Goal: Task Accomplishment & Management: Manage account settings

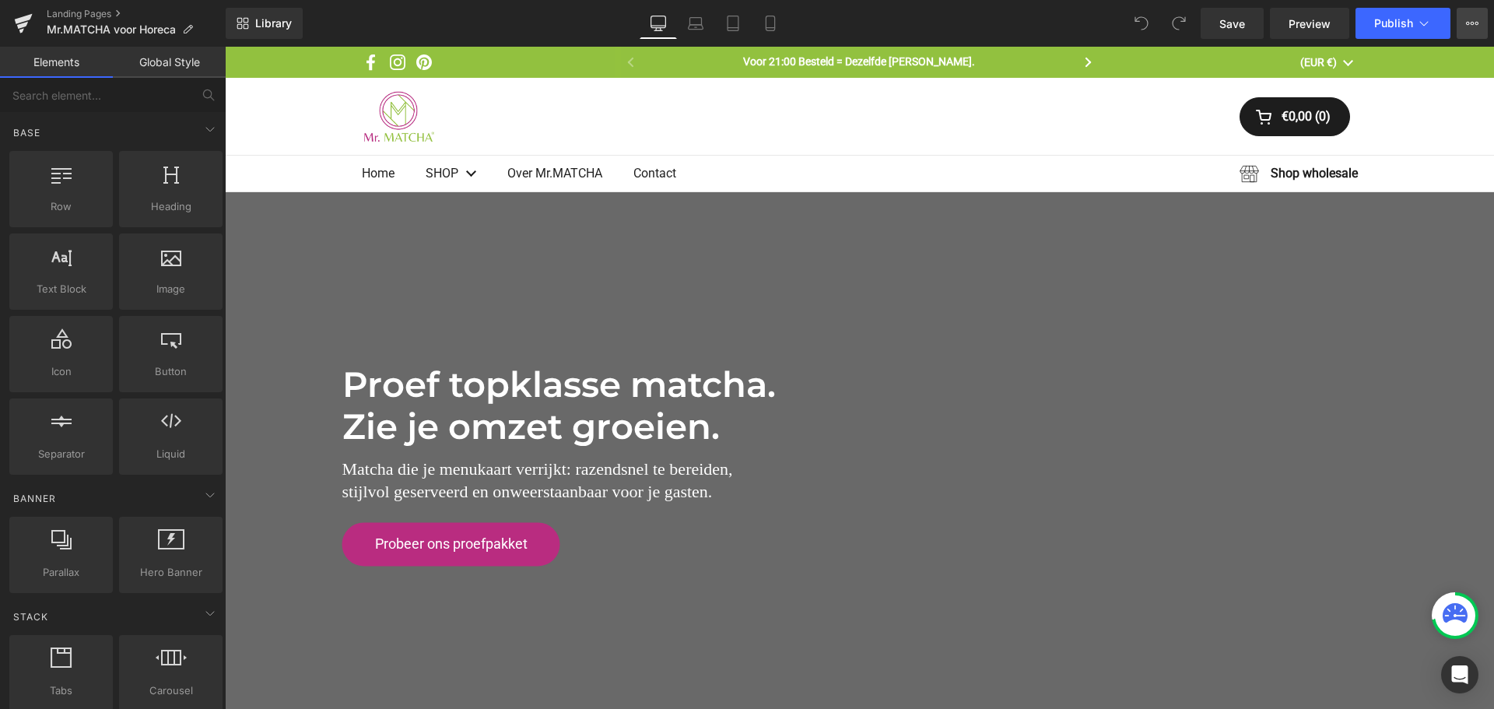
click at [1468, 18] on icon at bounding box center [1472, 23] width 12 height 12
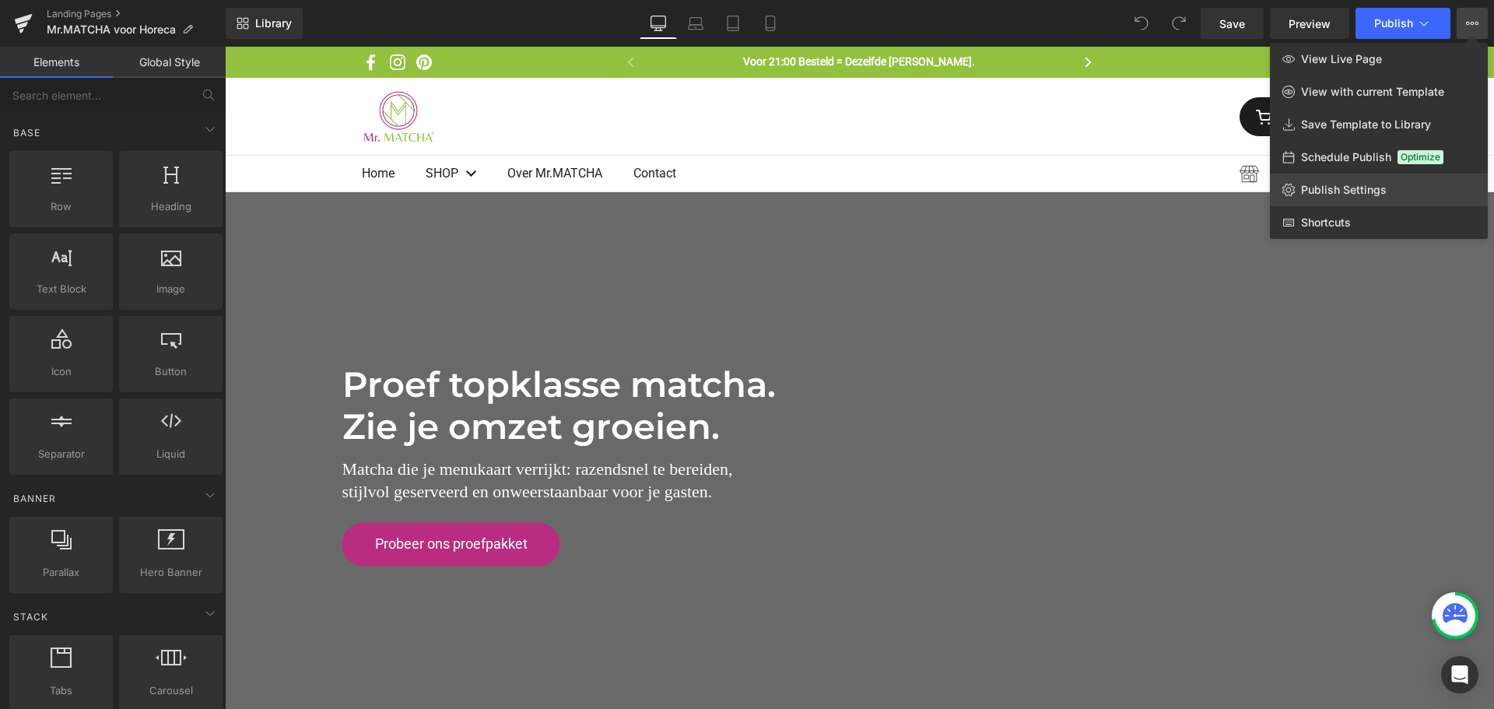
click at [1357, 184] on span "Publish Settings" at bounding box center [1344, 190] width 86 height 14
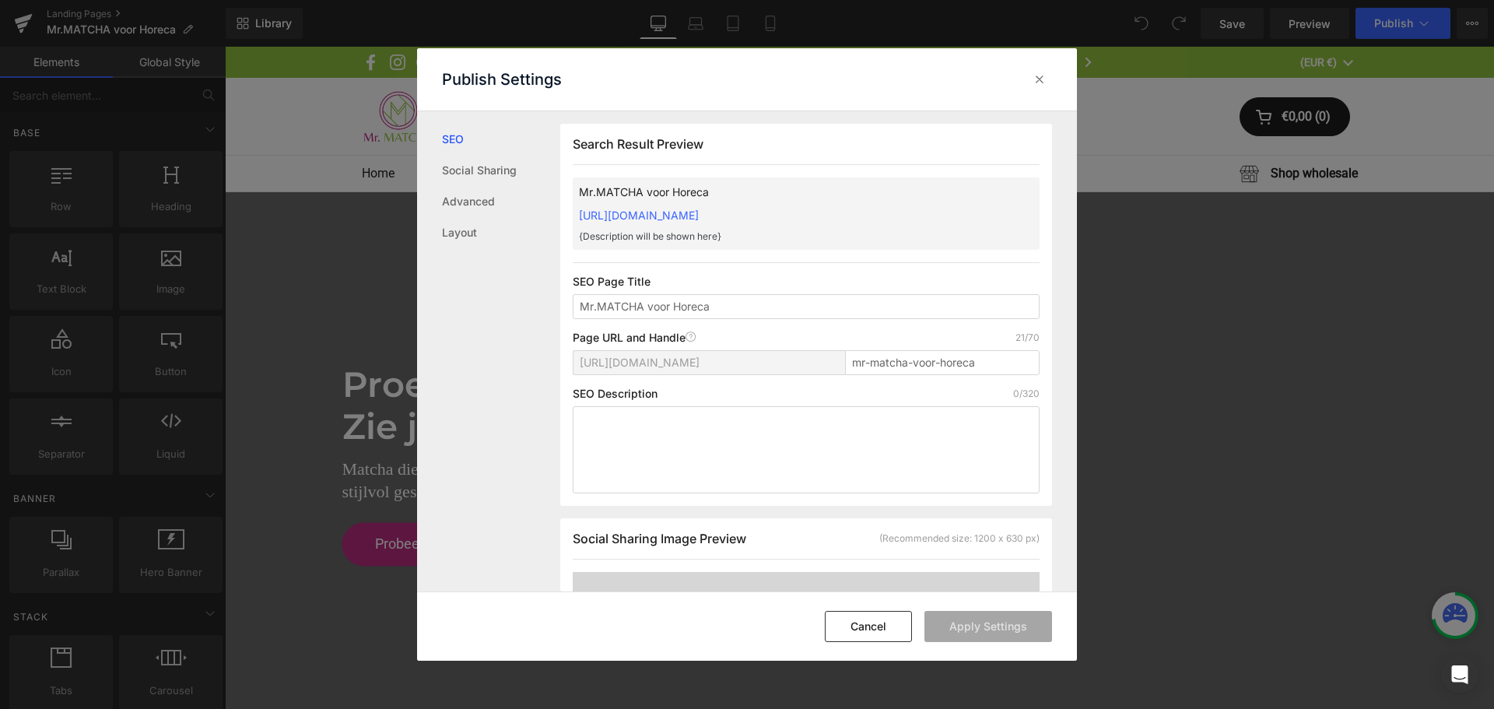
scroll to position [1, 0]
click at [676, 447] on textarea at bounding box center [806, 448] width 467 height 87
paste textarea "Ontdek Mr.MATCHA voor horeca: 100% Japanse matcha in handige sachets. Perfect v…"
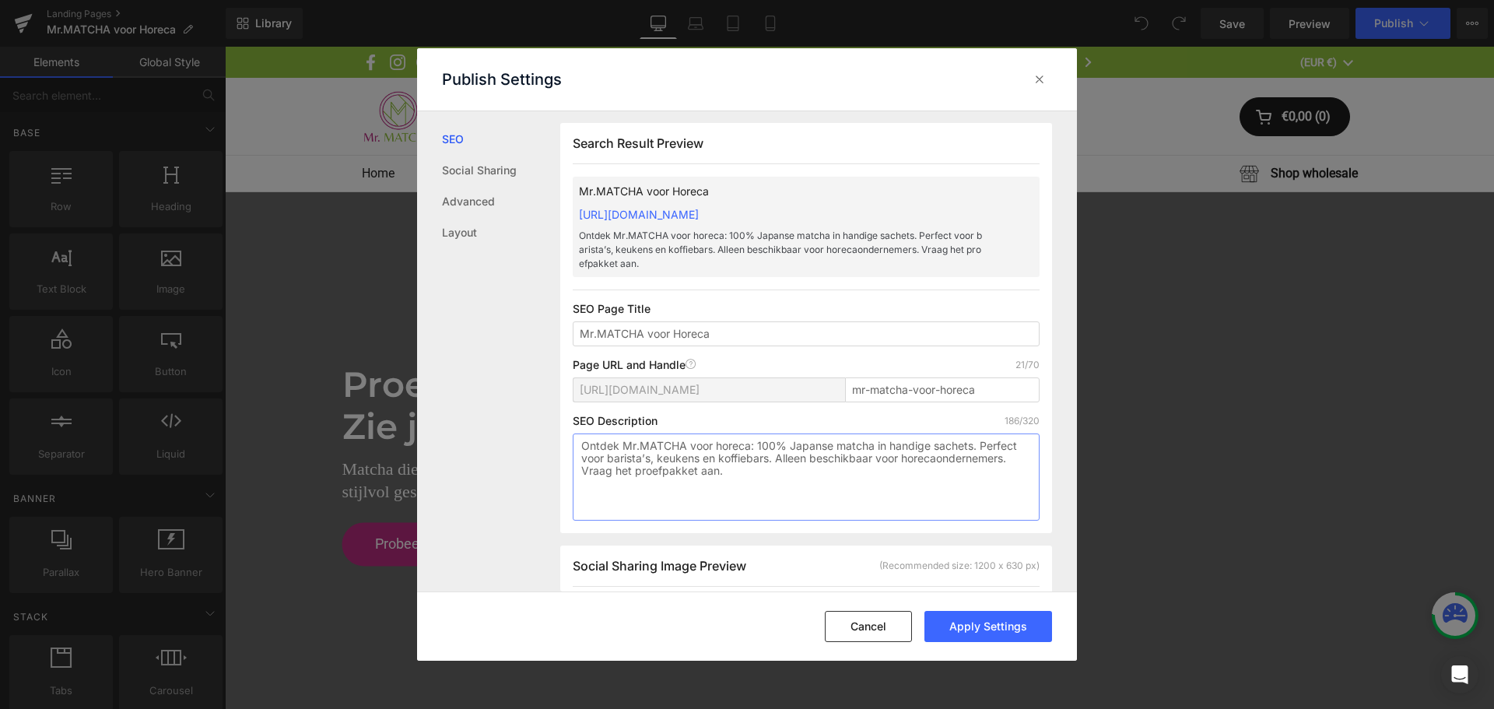
type textarea "Ontdek Mr.MATCHA voor horeca: 100% Japanse matcha in handige sachets. Perfect v…"
drag, startPoint x: 734, startPoint y: 328, endPoint x: 533, endPoint y: 328, distance: 200.8
click at [533, 328] on div "SEO Social Sharing Advanced Layout Search Result Preview Mr.MATCHA voor [PERSON…" at bounding box center [747, 351] width 660 height 481
paste input "Exclusief voor Horeca: Japanse Matcha in Sachets | Mr.MATCHA"
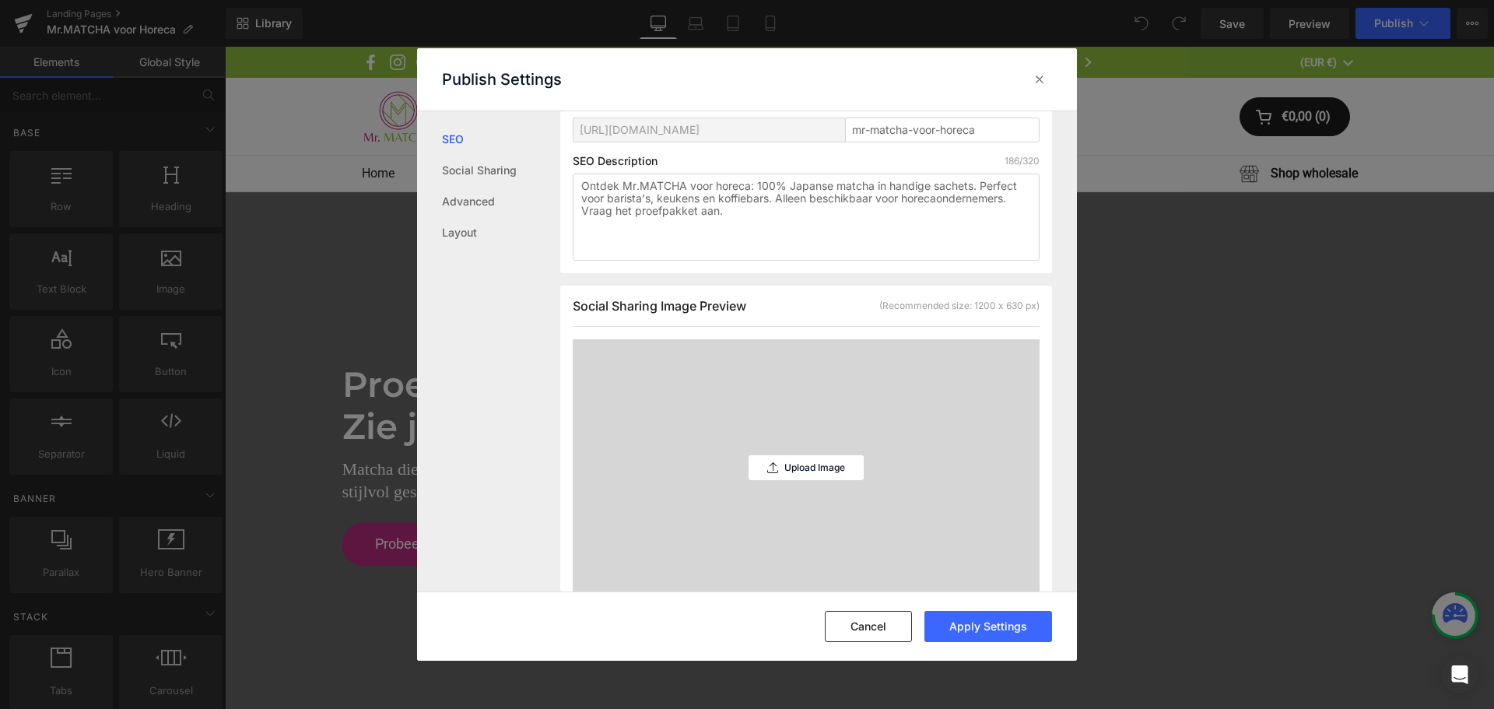
scroll to position [312, 0]
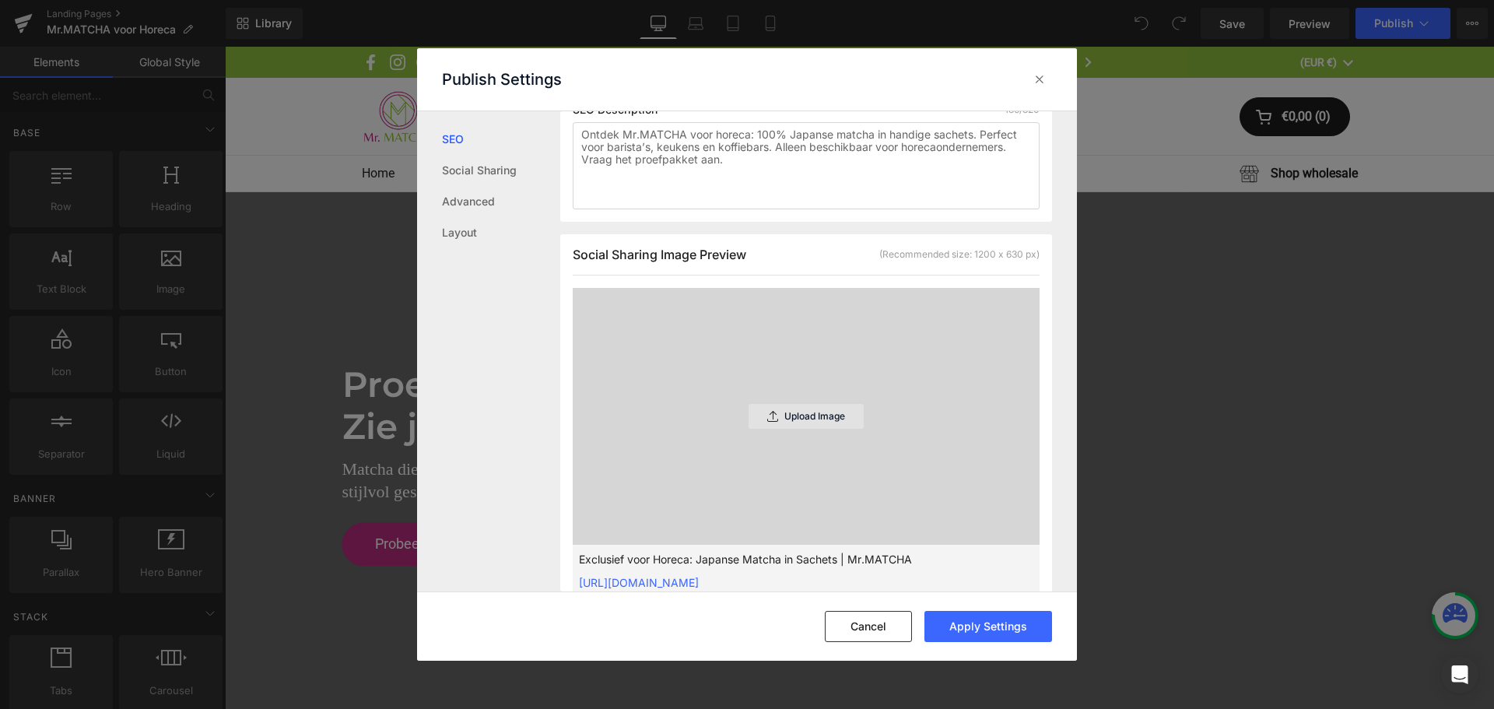
type input "Exclusief voor Horeca: Japanse Matcha in Sachets | Mr.MATCHA"
click at [800, 422] on div "Upload Image" at bounding box center [806, 416] width 115 height 25
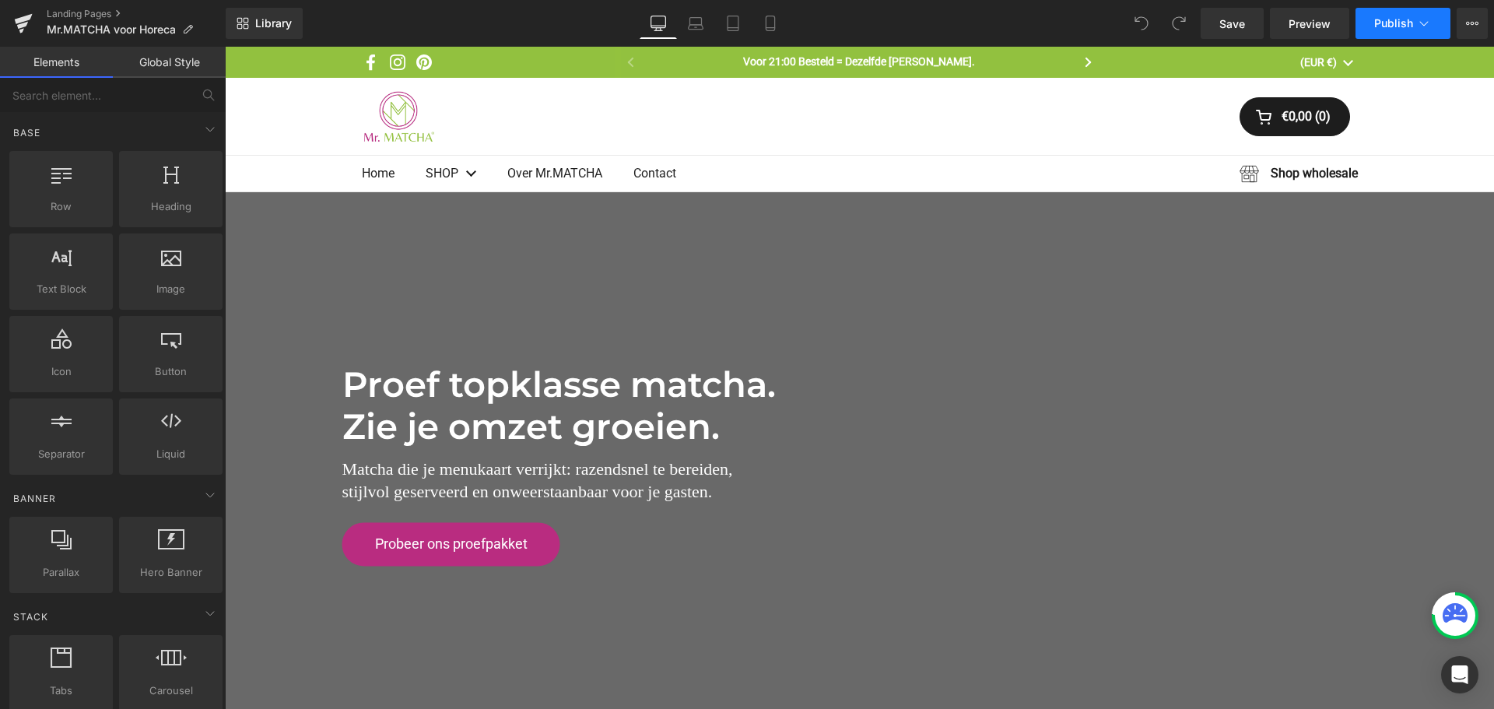
click at [1437, 26] on button "Publish" at bounding box center [1403, 23] width 95 height 31
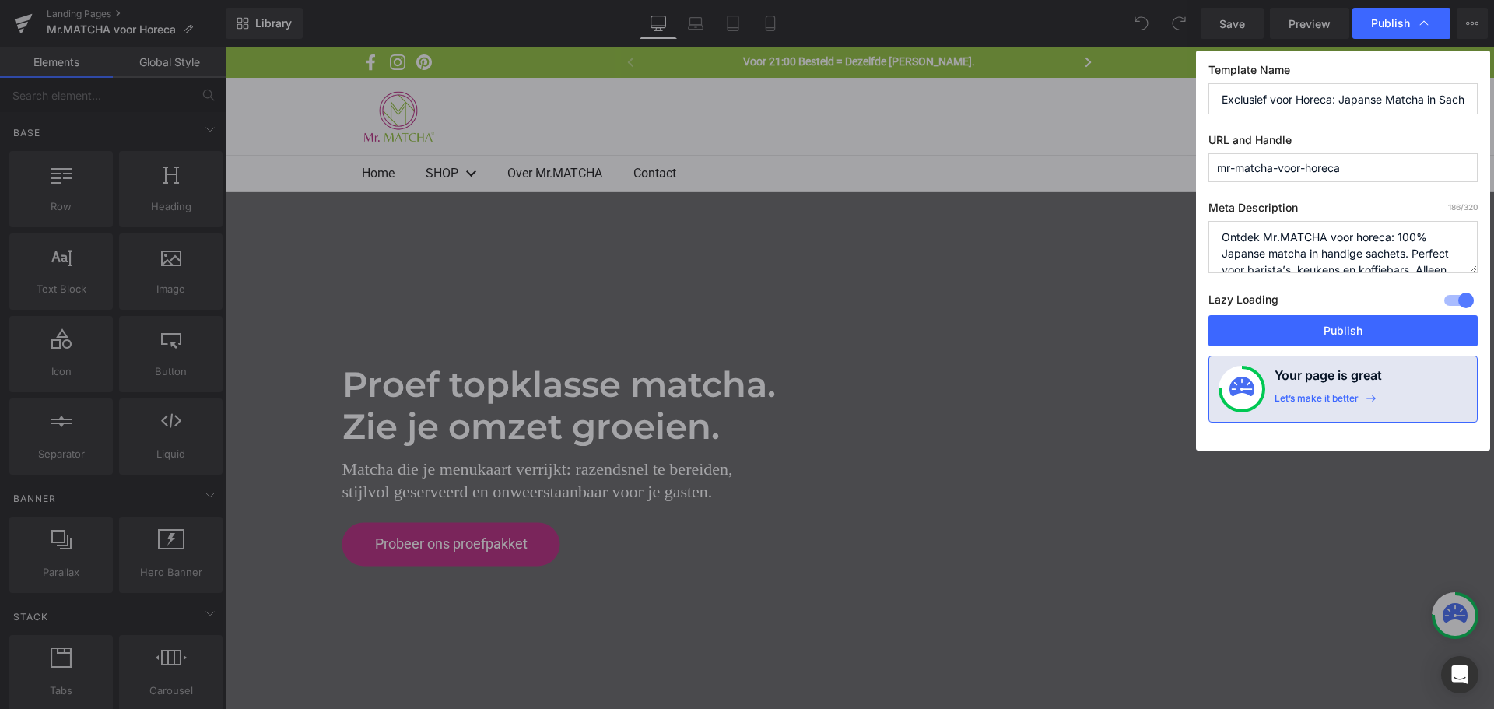
scroll to position [0, 0]
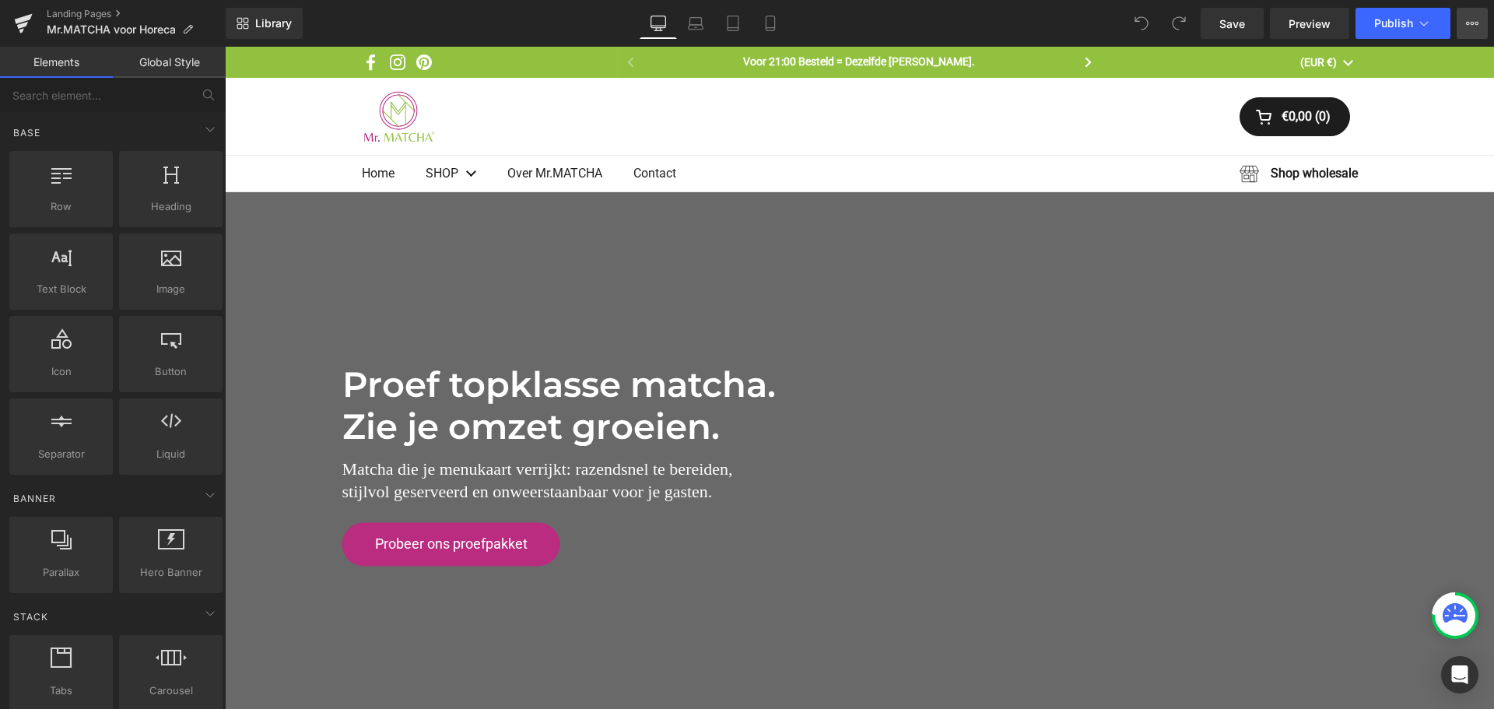
click at [1470, 24] on icon at bounding box center [1472, 23] width 12 height 12
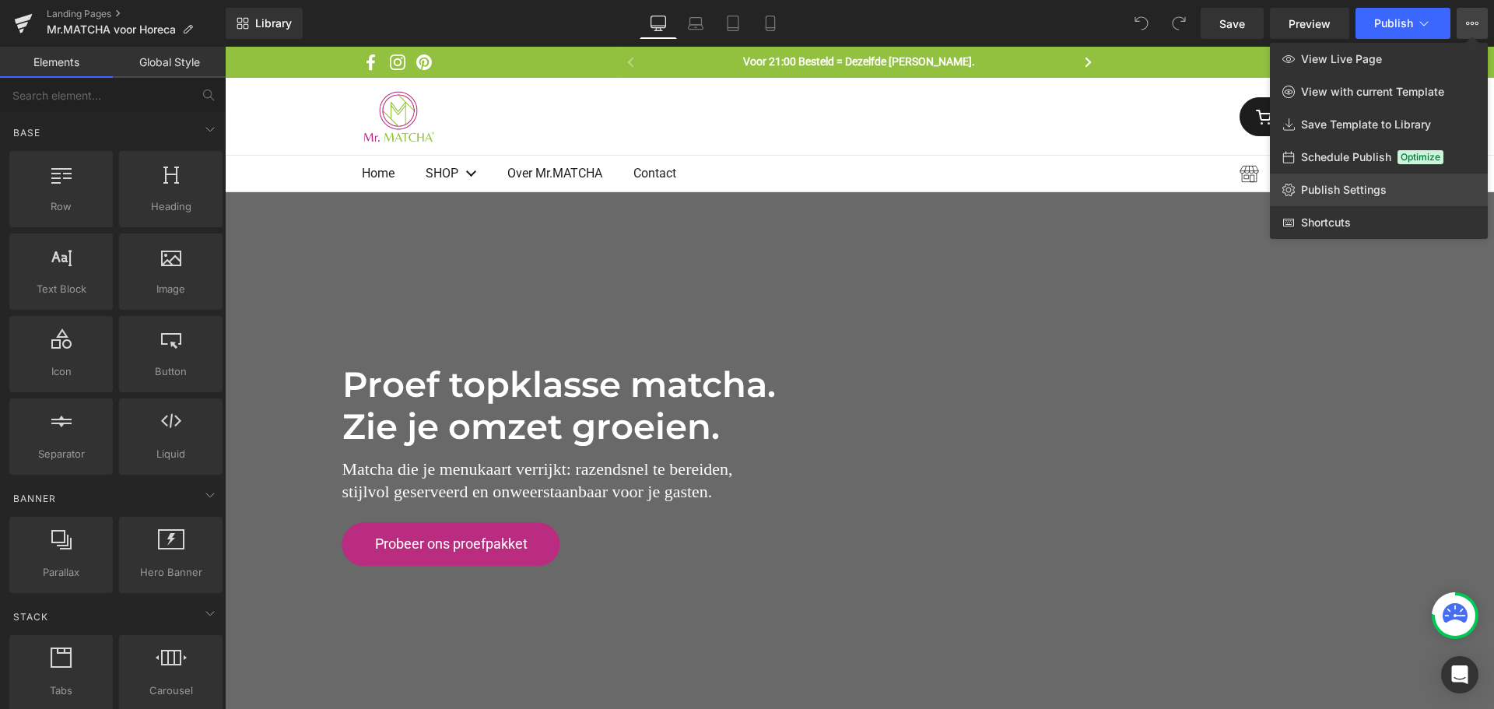
click at [1353, 193] on span "Publish Settings" at bounding box center [1344, 190] width 86 height 14
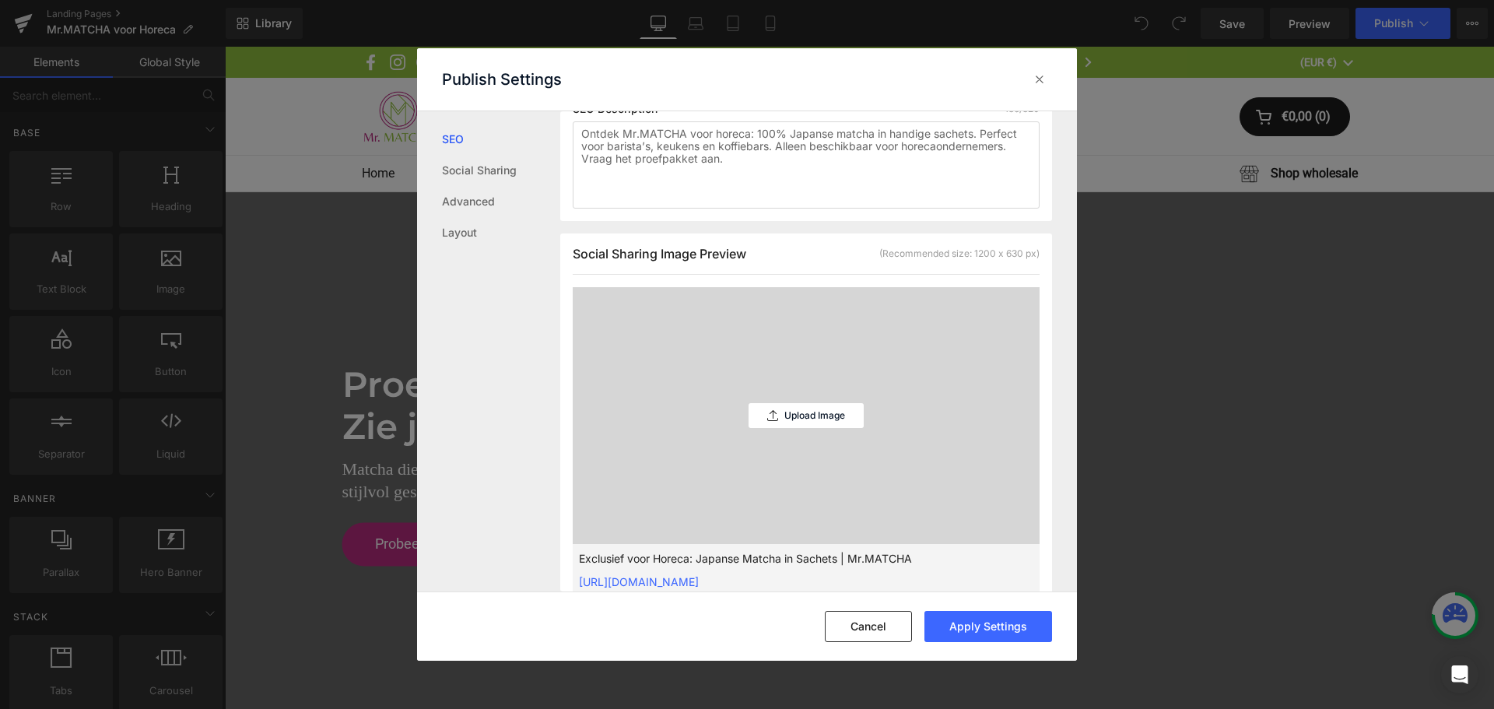
scroll to position [312, 0]
drag, startPoint x: 573, startPoint y: 254, endPoint x: 777, endPoint y: 270, distance: 204.6
click at [777, 270] on div "Social Sharing Image Preview (Recommended size: 1200 x 630 px)" at bounding box center [806, 261] width 467 height 29
copy span "Social Sharing Image Preview"
click at [1019, 627] on button "Apply Settings" at bounding box center [989, 626] width 128 height 31
